Goal: Information Seeking & Learning: Learn about a topic

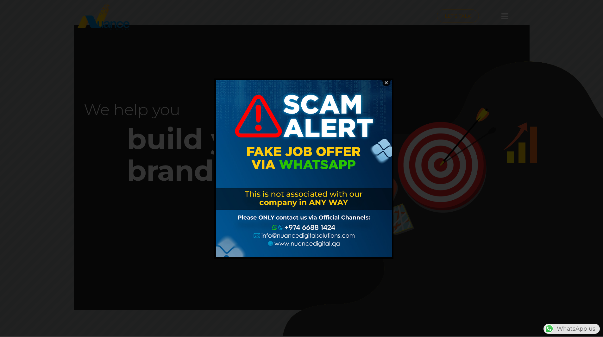
click at [386, 81] on img at bounding box center [386, 83] width 12 height 6
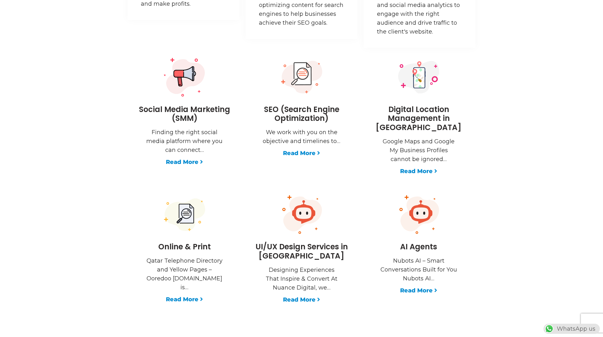
scroll to position [1012, 0]
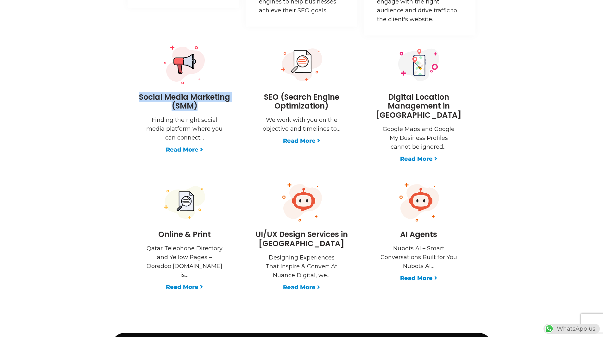
drag, startPoint x: 142, startPoint y: 95, endPoint x: 235, endPoint y: 103, distance: 93.1
click at [235, 103] on div "Social Media Marketing (SMM) Finding the right social media platform where you …" at bounding box center [184, 104] width 117 height 118
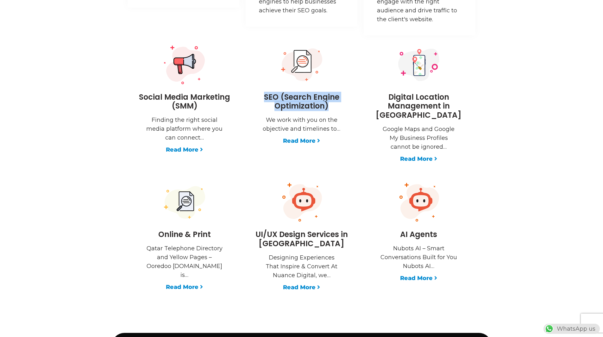
drag, startPoint x: 264, startPoint y: 95, endPoint x: 340, endPoint y: 107, distance: 76.8
click at [340, 107] on h3 "SEO (Search Engine Optimization)" at bounding box center [301, 102] width 101 height 18
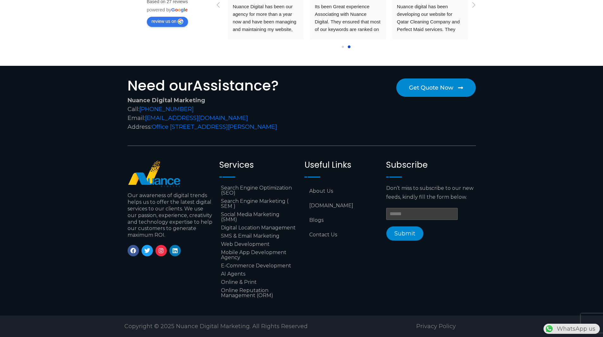
scroll to position [0, 162]
click at [141, 194] on p "Our awareness of digital trends helps us to offer the latest digital services t…" at bounding box center [170, 215] width 86 height 46
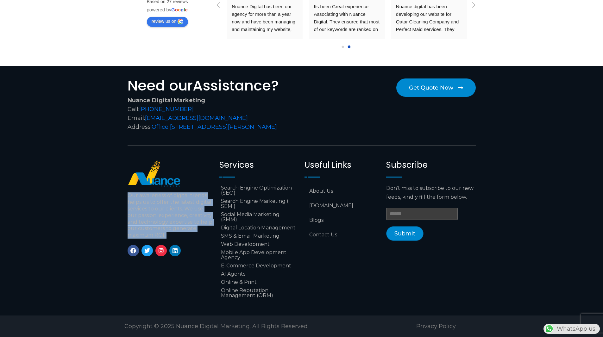
click at [141, 194] on p "Our awareness of digital trends helps us to offer the latest digital services t…" at bounding box center [170, 215] width 86 height 46
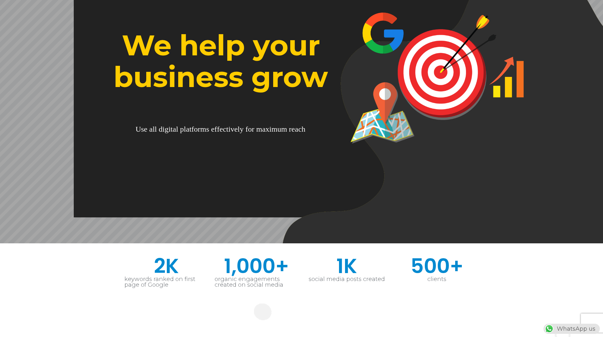
scroll to position [0, 0]
